Goal: Task Accomplishment & Management: Complete application form

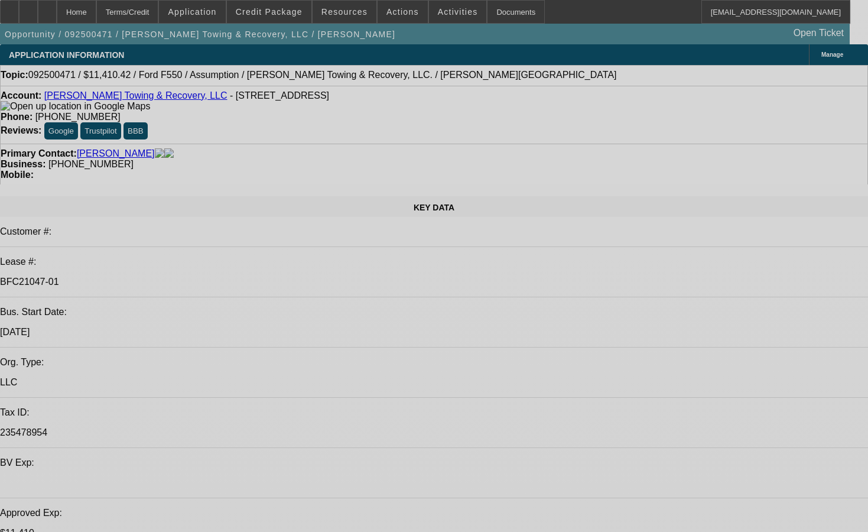
select select "0"
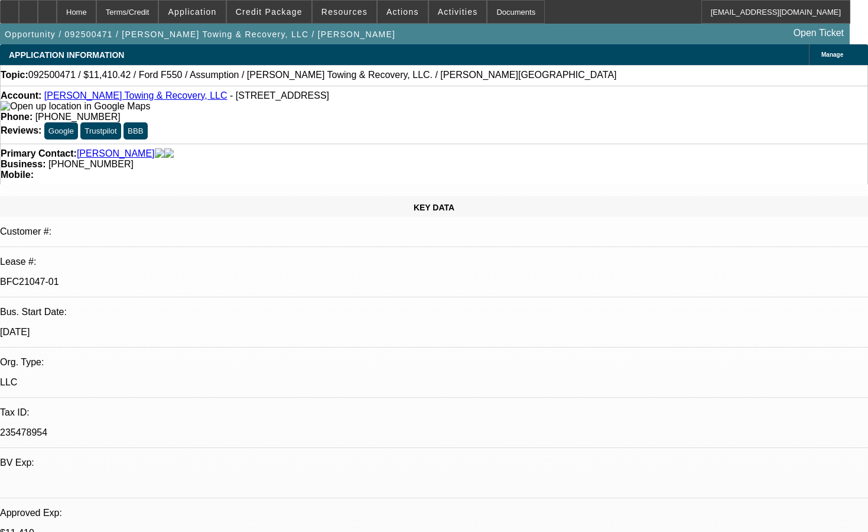
select select "0"
select select "2"
select select "0"
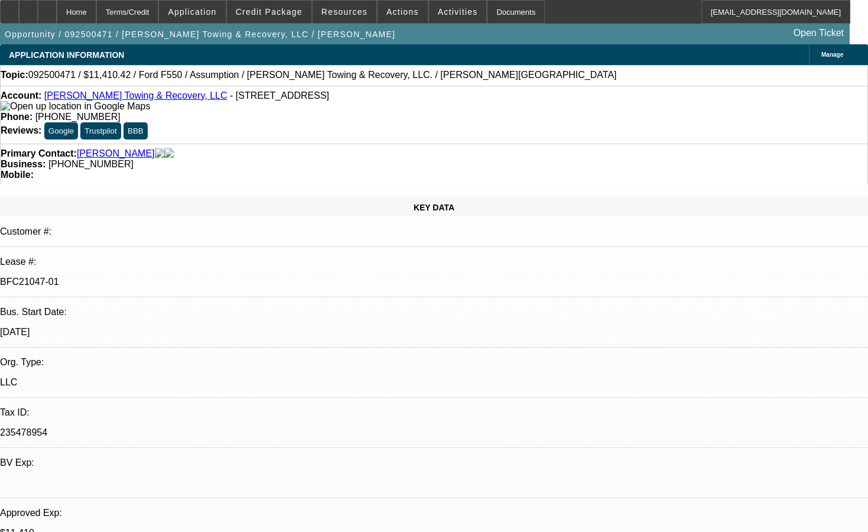
select select "0"
select select "2"
select select "0"
select select "2"
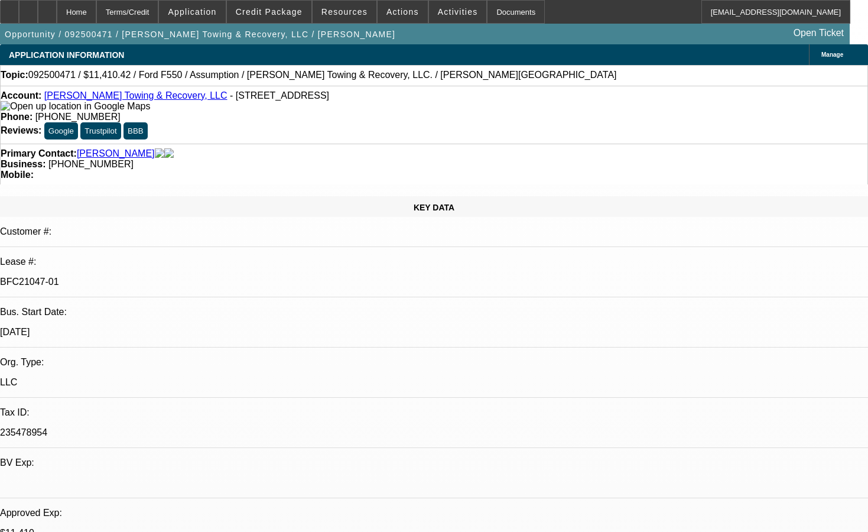
select select "0"
select select "1"
select select "2"
select select "6"
select select "1"
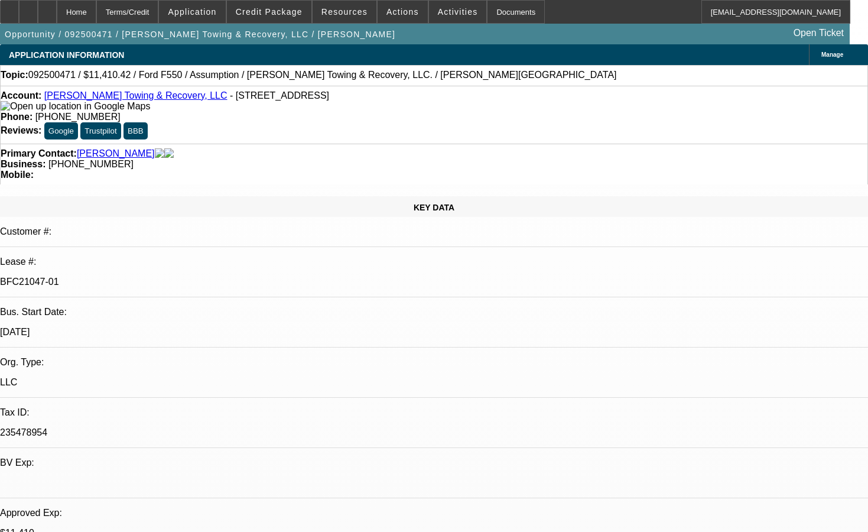
select select "2"
select select "6"
select select "1"
select select "2"
select select "6"
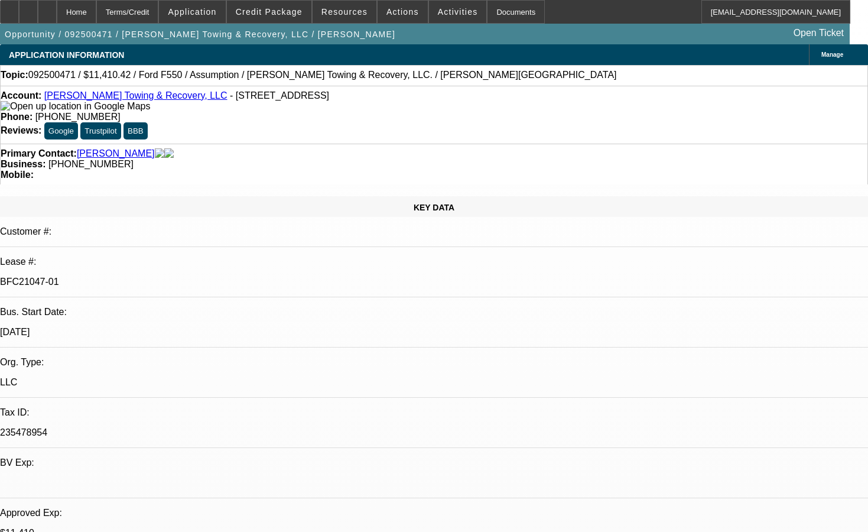
select select "1"
select select "2"
select select "6"
click at [94, 100] on link "[PERSON_NAME] Towing & Recovery, LLC" at bounding box center [135, 95] width 183 height 10
click at [499, 15] on div "Documents" at bounding box center [516, 12] width 58 height 24
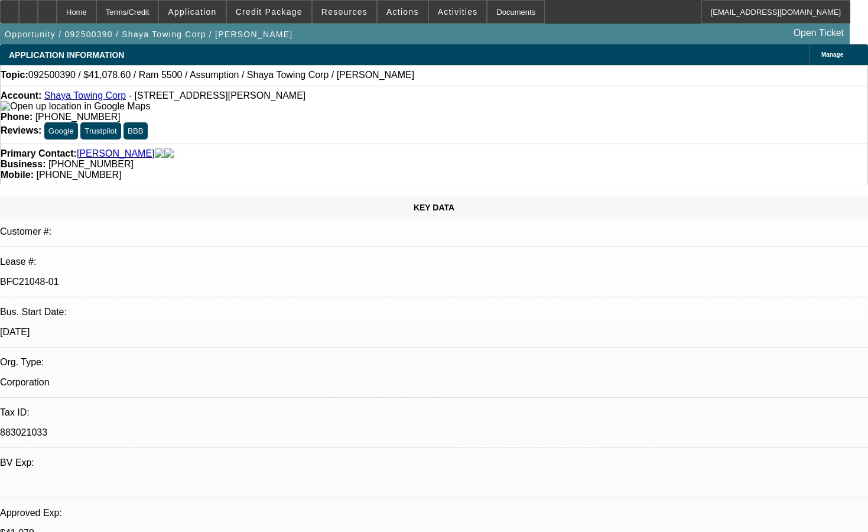
select select "0"
select select "2"
select select "0.1"
select select "0"
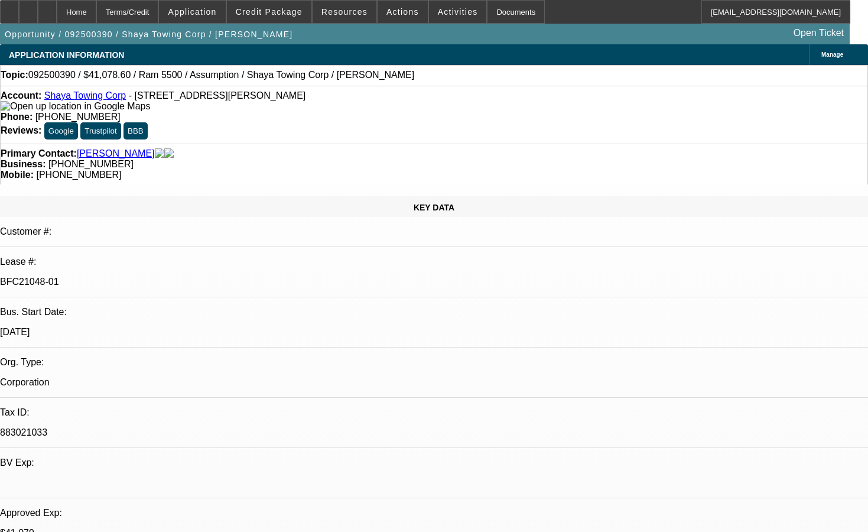
select select "0.1"
select select "1"
select select "2"
select select "4"
select select "1"
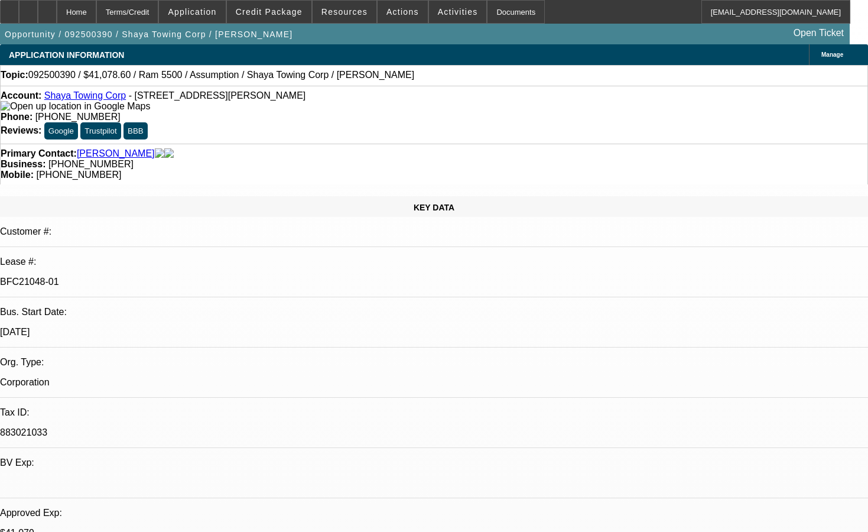
select select "1"
select select "4"
click at [490, 15] on div "Documents" at bounding box center [516, 12] width 58 height 24
